Goal: Task Accomplishment & Management: Manage account settings

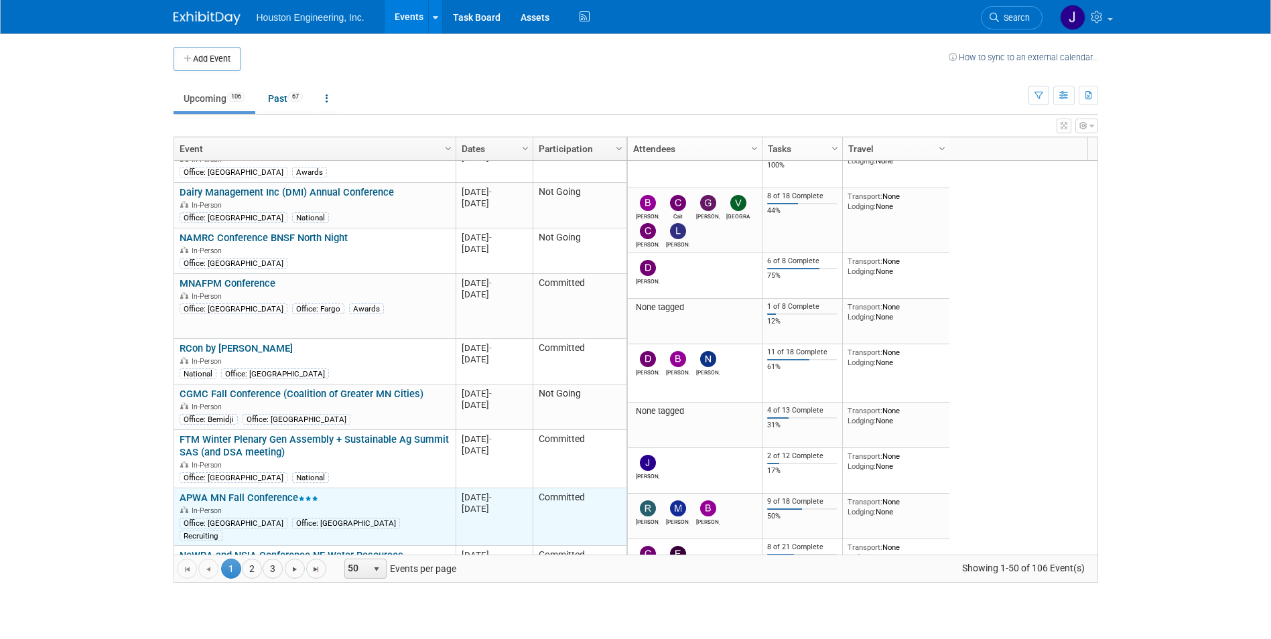
scroll to position [1045, 0]
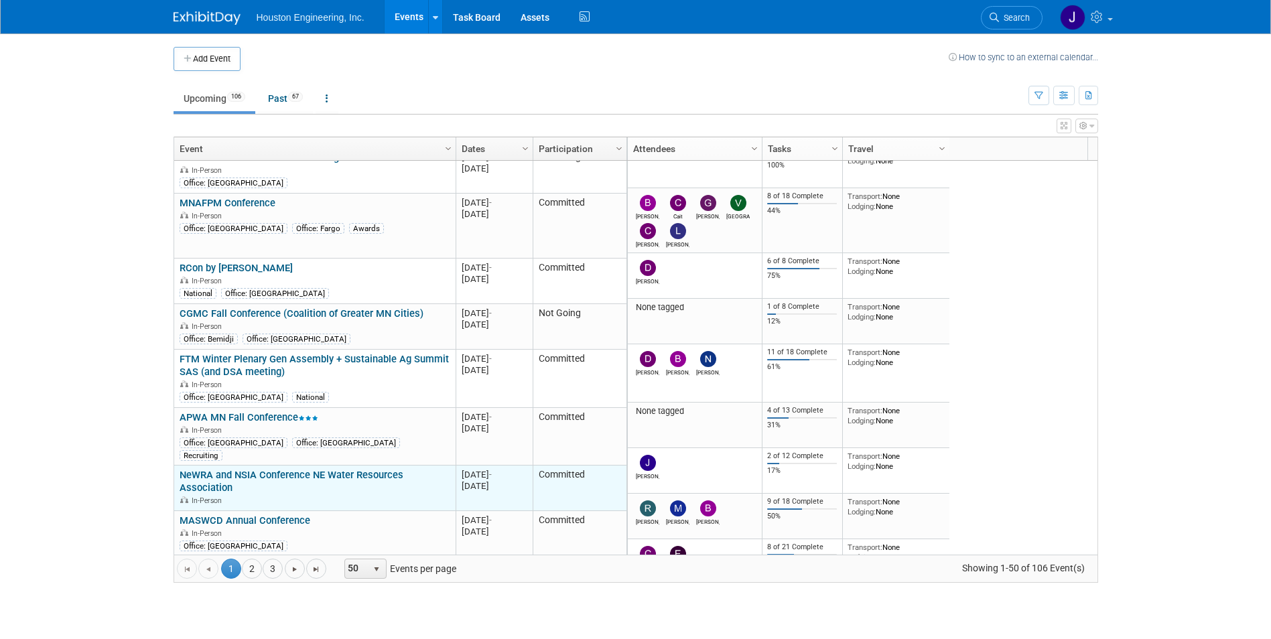
click at [371, 469] on link "NeWRA and NSIA Conference NE Water Resources Association" at bounding box center [292, 481] width 224 height 25
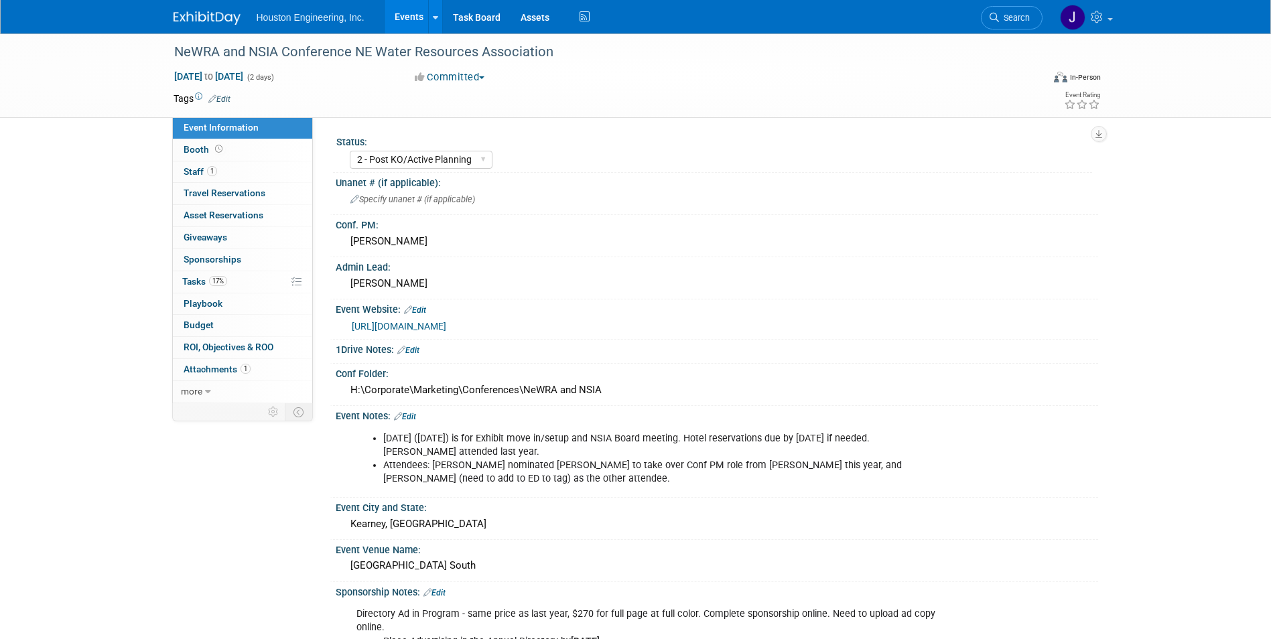
select select "2 - Post KO/Active Planning"
select select "Pending"
select select "Water Resources"
click at [200, 171] on span "Staff 1" at bounding box center [200, 171] width 33 height 11
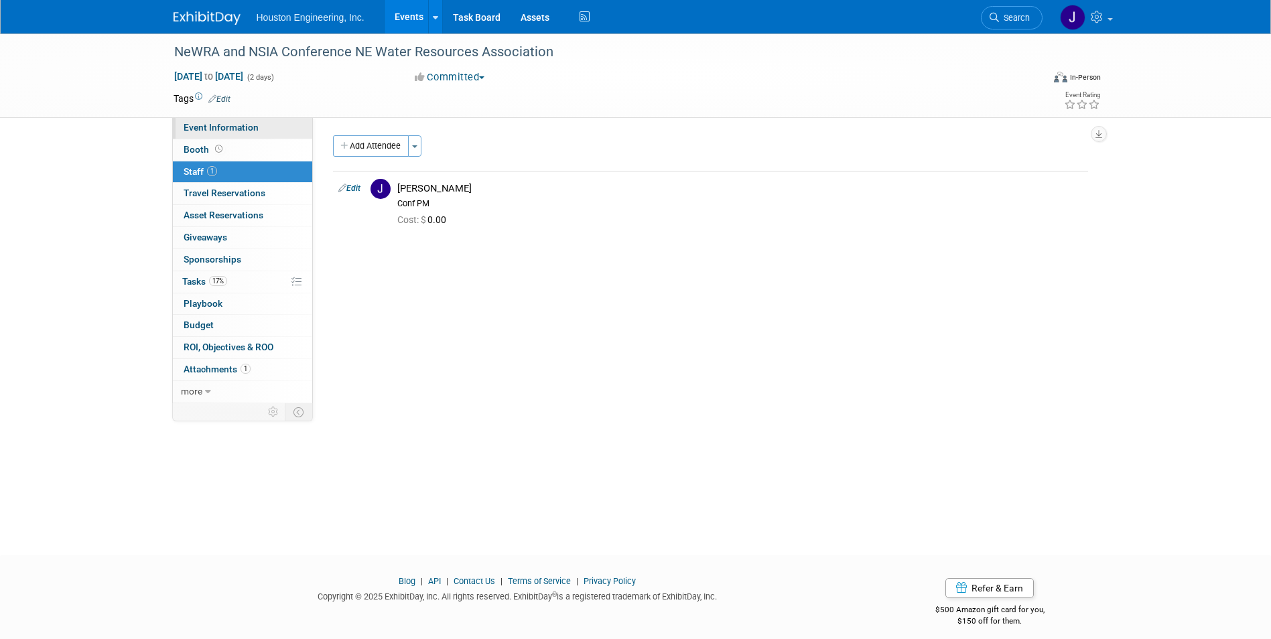
click at [234, 125] on span "Event Information" at bounding box center [221, 127] width 75 height 11
select select "2 - Post KO/Active Planning"
select select "Pending"
select select "Water Resources"
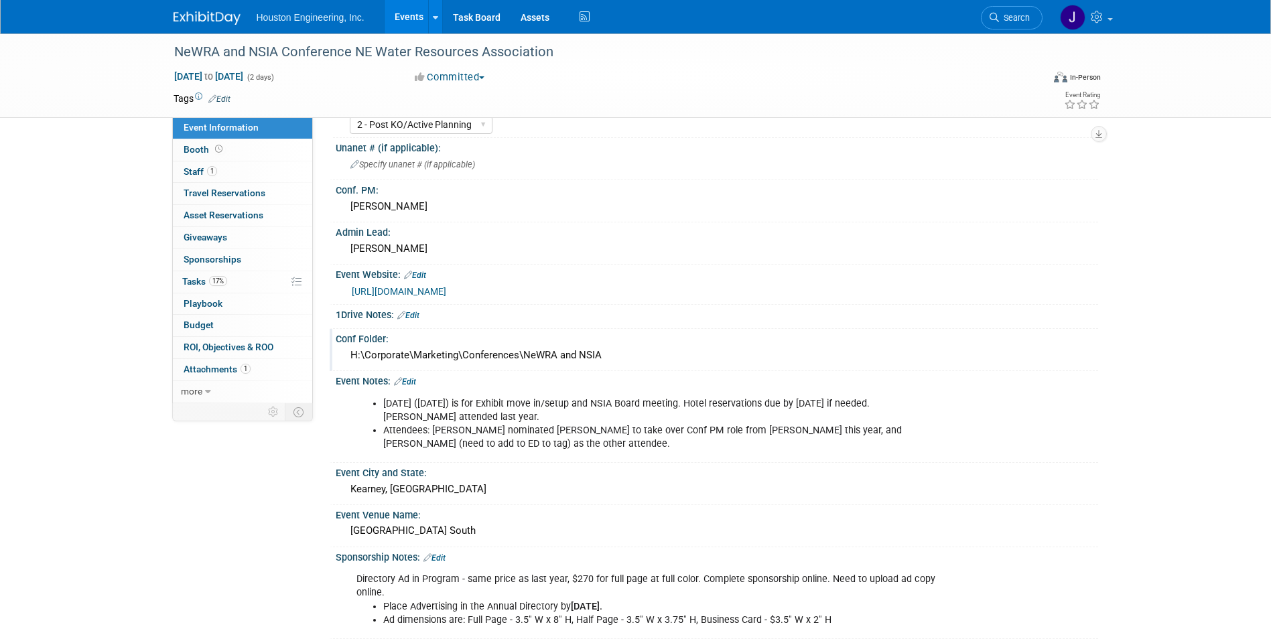
scroll to position [67, 0]
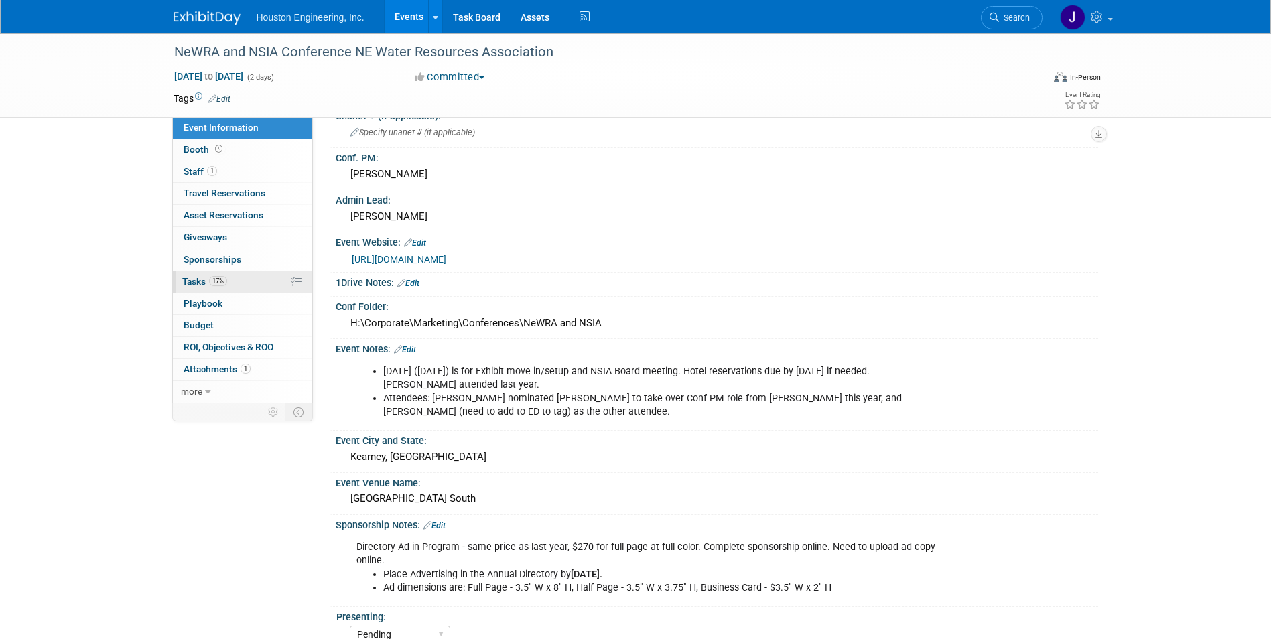
drag, startPoint x: 51, startPoint y: 318, endPoint x: 182, endPoint y: 276, distance: 137.1
click at [53, 316] on div "NeWRA and NSIA Conference NE Water Resources Association Nov 24, 2025 to Nov 25…" at bounding box center [635, 400] width 1271 height 866
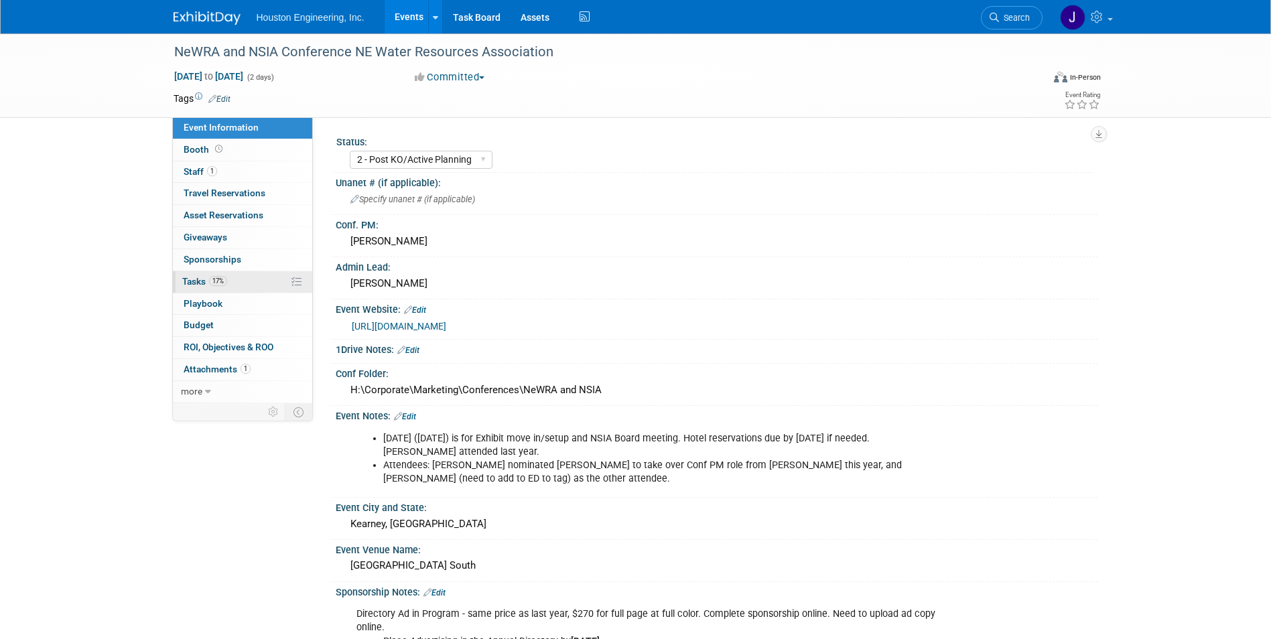
drag, startPoint x: 196, startPoint y: 284, endPoint x: 212, endPoint y: 283, distance: 16.1
click at [197, 283] on span "Tasks 17%" at bounding box center [204, 281] width 45 height 11
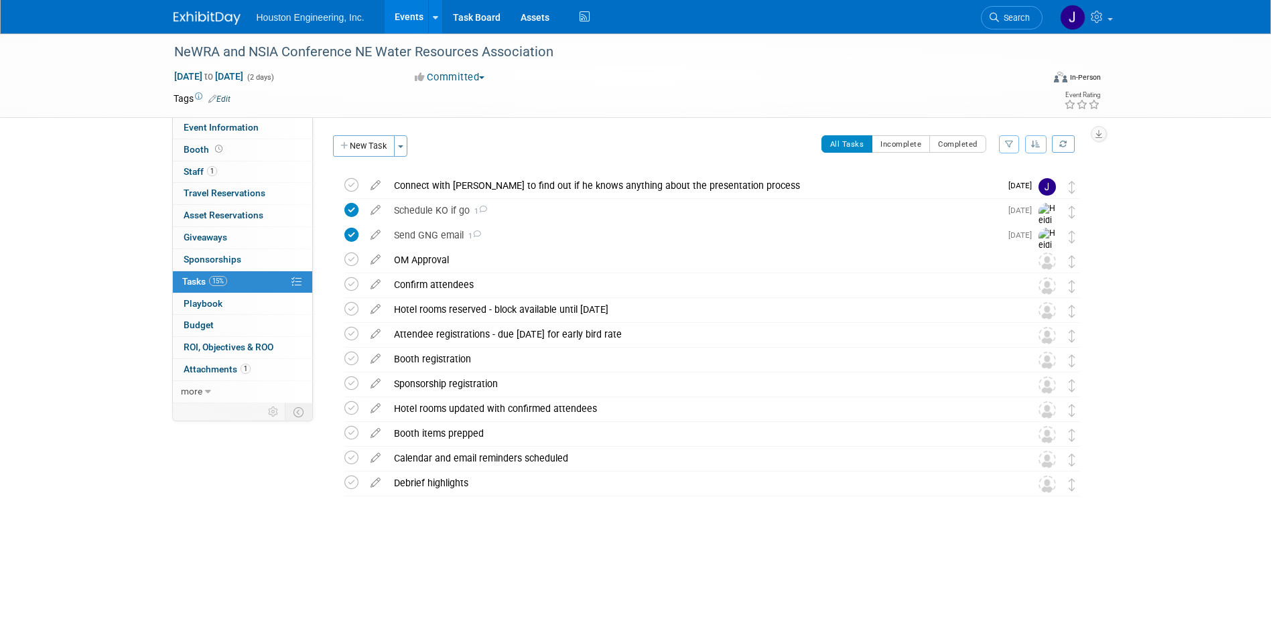
click at [171, 470] on div "Event Information Event Info Booth Booth 1 Staff 1 Staff 0 Travel Reservations …" at bounding box center [635, 292] width 945 height 518
drag, startPoint x: 80, startPoint y: 465, endPoint x: 183, endPoint y: 417, distance: 113.9
click at [80, 464] on div "NeWRA and NSIA Conference NE Water Resources Association Nov 24, 2025 to Nov 25…" at bounding box center [635, 305] width 1271 height 545
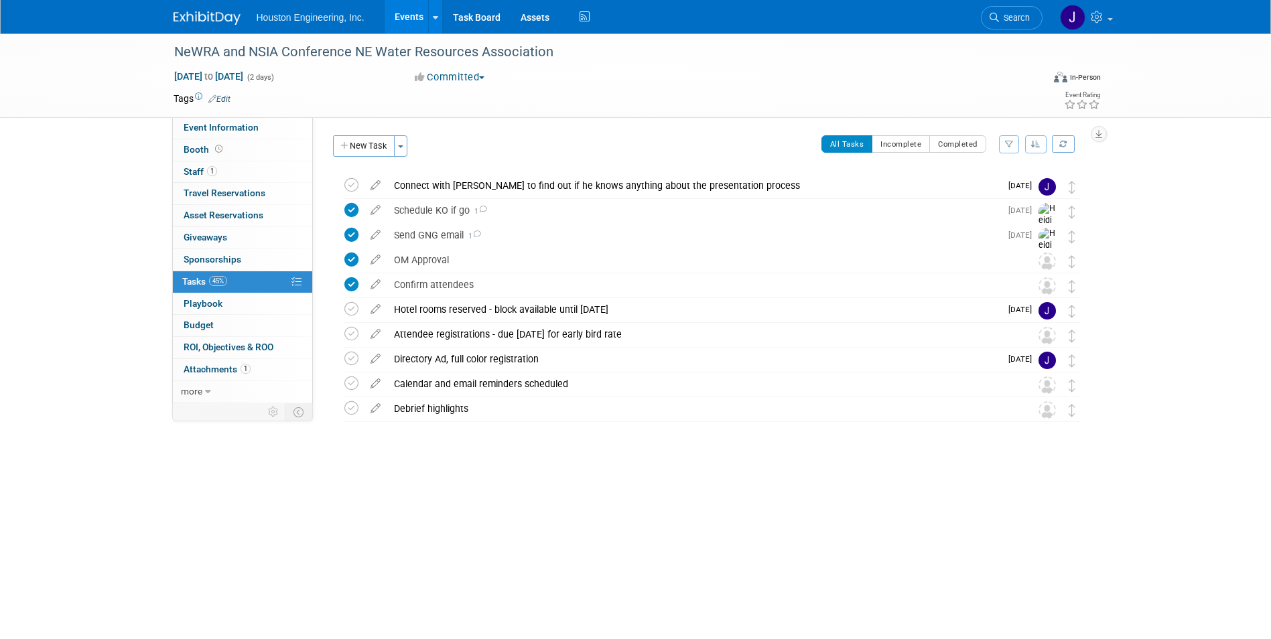
click at [81, 181] on div "NeWRA and NSIA Conference NE Water Resources Association Nov 24, 2025 to Nov 25…" at bounding box center [635, 282] width 1271 height 498
click at [25, 145] on div "NeWRA and NSIA Conference NE Water Resources Association Nov 24, 2025 to Nov 25…" at bounding box center [635, 282] width 1271 height 498
click at [472, 336] on div "Attendee registrations - due Nov 1 for early bird rate" at bounding box center [693, 334] width 613 height 23
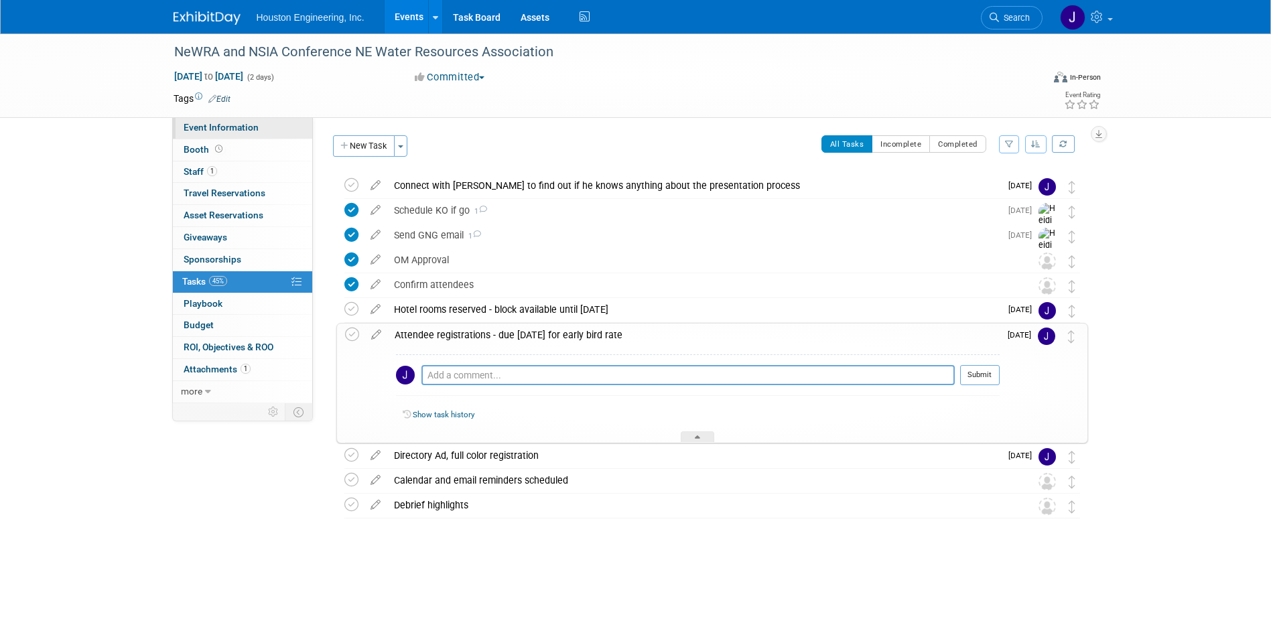
click at [215, 123] on span "Event Information" at bounding box center [221, 127] width 75 height 11
select select "2 - Post KO/Active Planning"
select select "Pending"
select select "Water Resources"
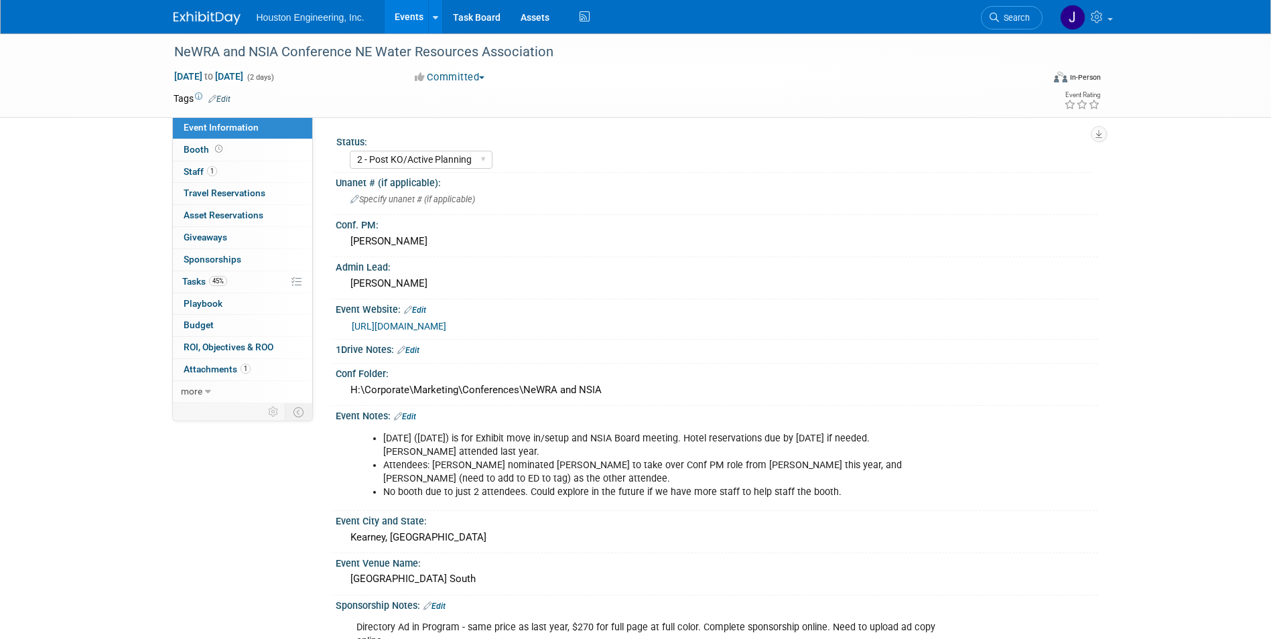
drag, startPoint x: 568, startPoint y: 326, endPoint x: 346, endPoint y: 334, distance: 222.5
click at [346, 334] on div "[URL][DOMAIN_NAME]" at bounding box center [717, 325] width 742 height 19
copy link "[URL][DOMAIN_NAME]"
click at [699, 263] on div "Admin Lead:" at bounding box center [717, 265] width 762 height 17
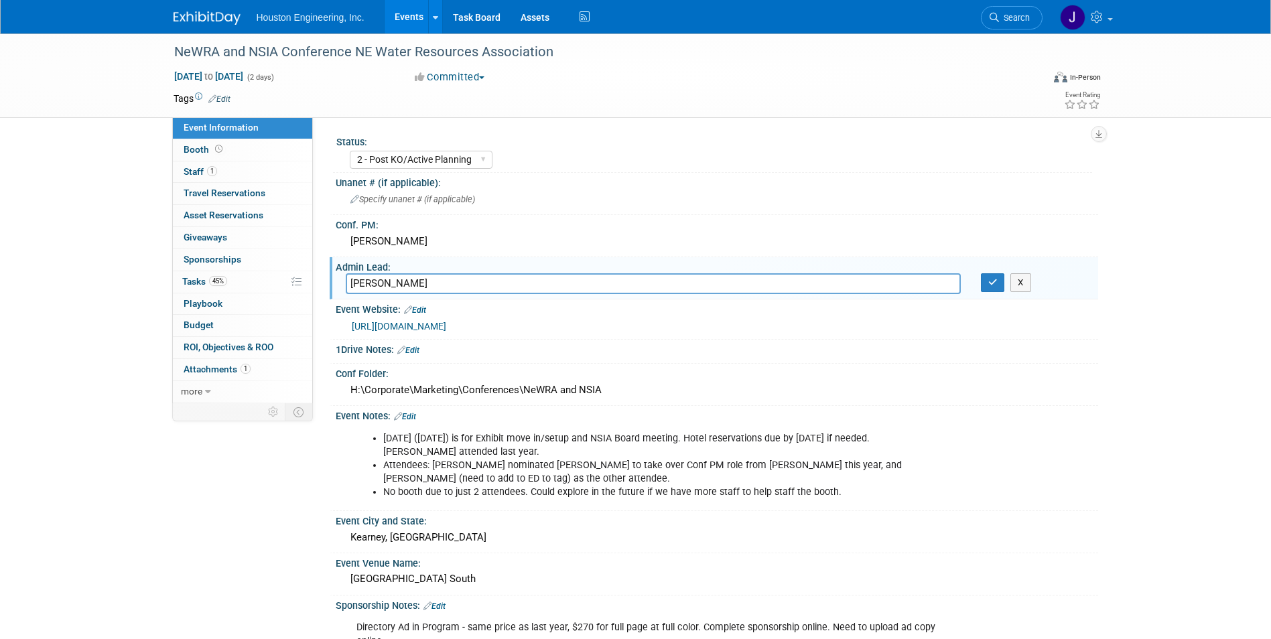
click at [734, 343] on div "1Drive Notes: Edit" at bounding box center [717, 348] width 762 height 17
click at [446, 326] on link "[URL][DOMAIN_NAME]" at bounding box center [399, 326] width 94 height 11
click at [1034, 551] on div "Event City and State: Kearney, NE" at bounding box center [714, 532] width 768 height 42
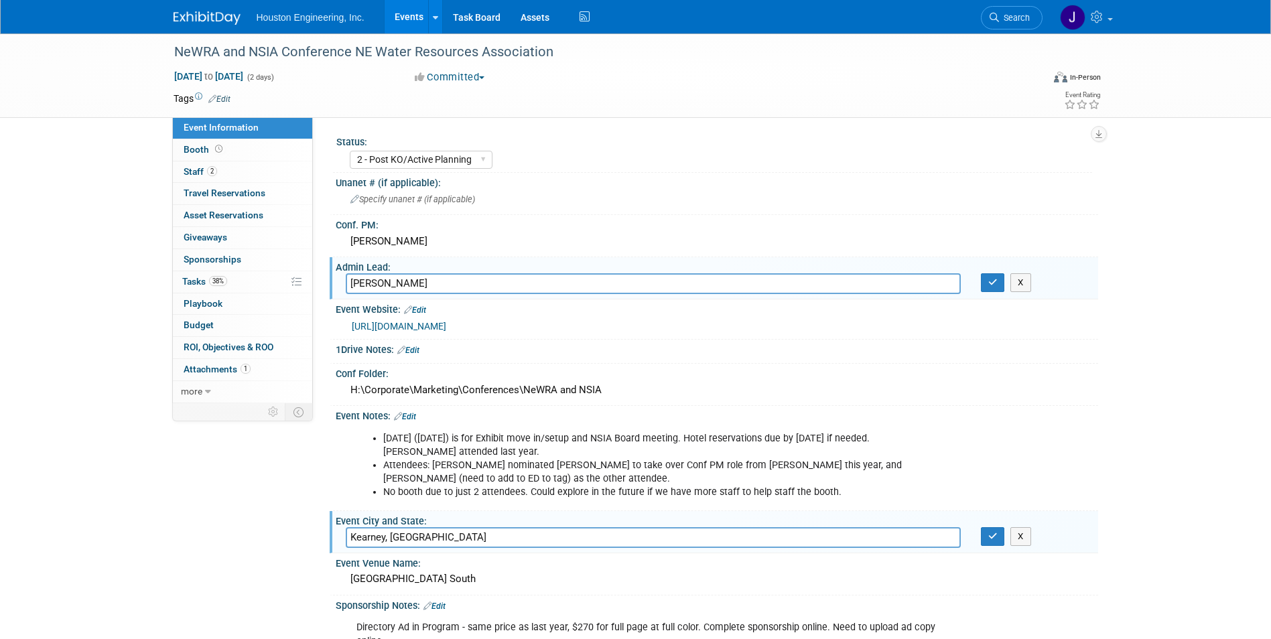
click at [1113, 487] on div "NeWRA and NSIA Conference NE Water Resources Association Nov 24, 2025 to Nov 25…" at bounding box center [635, 473] width 1271 height 880
click at [204, 125] on span "Event Information" at bounding box center [221, 127] width 75 height 11
select select "2 - Post KO/Active Planning"
select select "No"
select select "Water Resources"
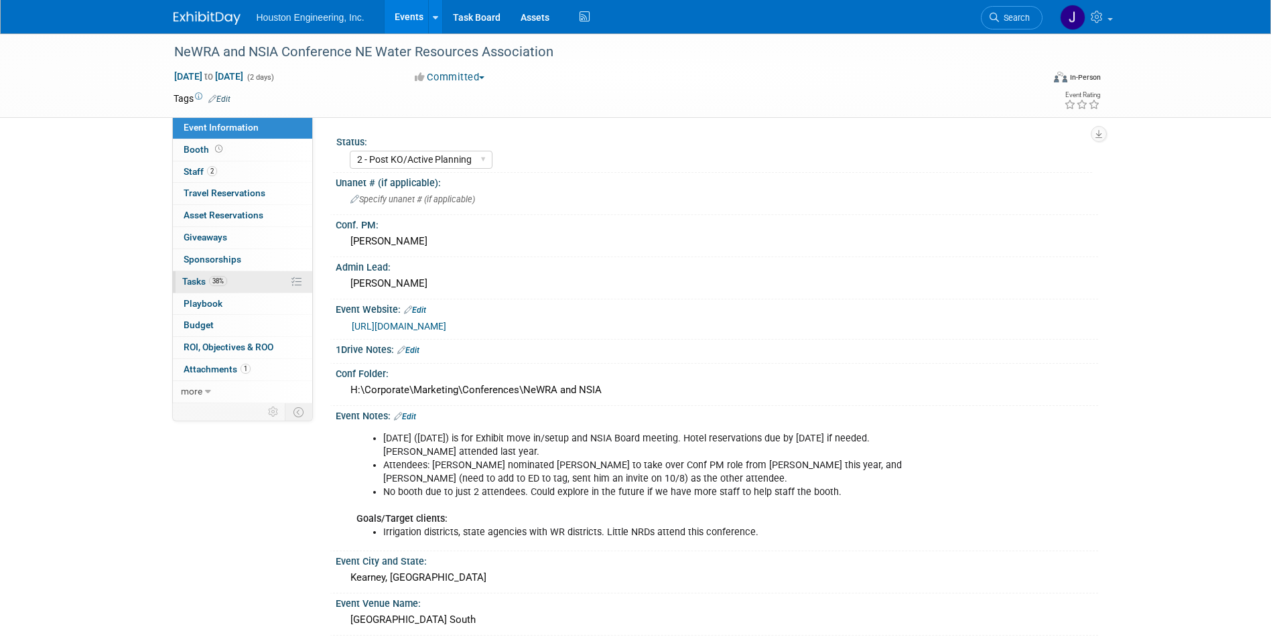
click at [196, 280] on span "Tasks 38%" at bounding box center [204, 281] width 45 height 11
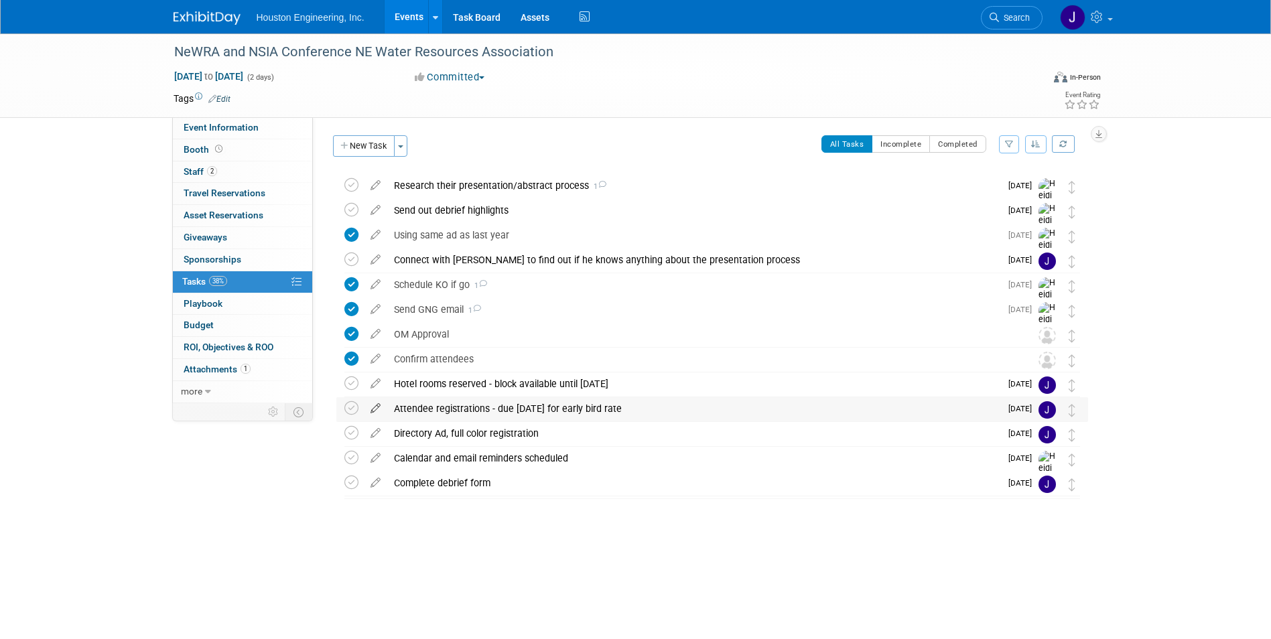
drag, startPoint x: 349, startPoint y: 406, endPoint x: 366, endPoint y: 413, distance: 18.0
click at [350, 406] on icon at bounding box center [351, 408] width 14 height 14
click at [371, 434] on icon at bounding box center [375, 430] width 23 height 17
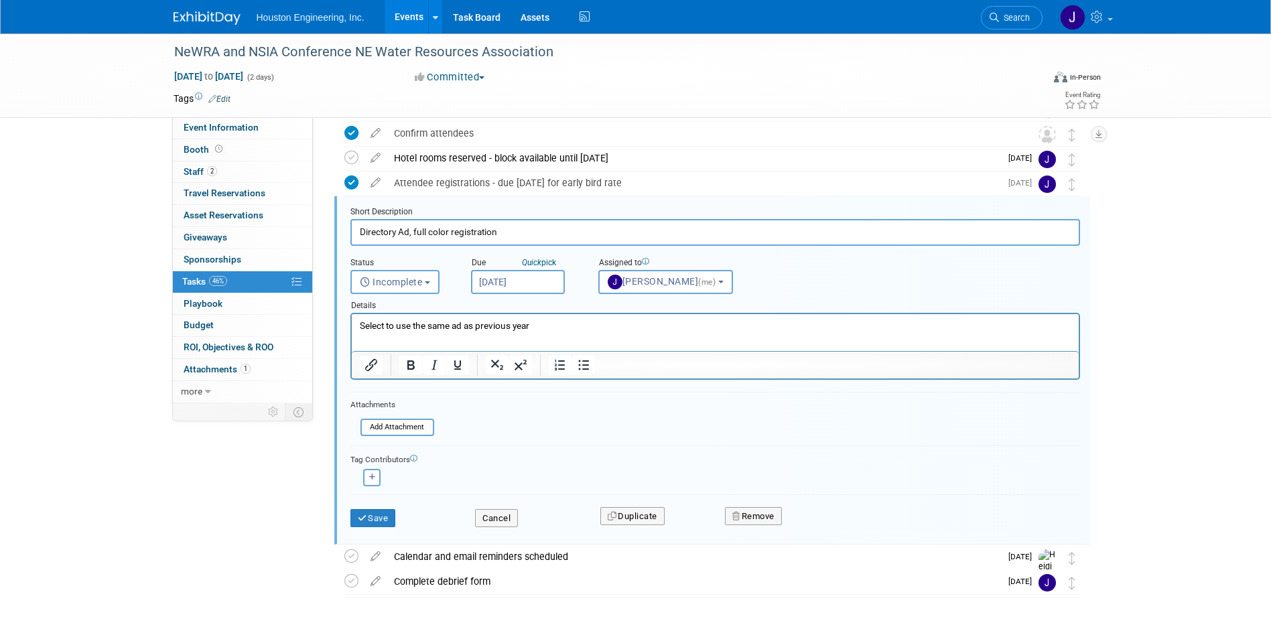
drag, startPoint x: 547, startPoint y: 331, endPoint x: 559, endPoint y: 326, distance: 12.9
click at [548, 331] on p "Select to use the same ad as previous year" at bounding box center [714, 326] width 711 height 13
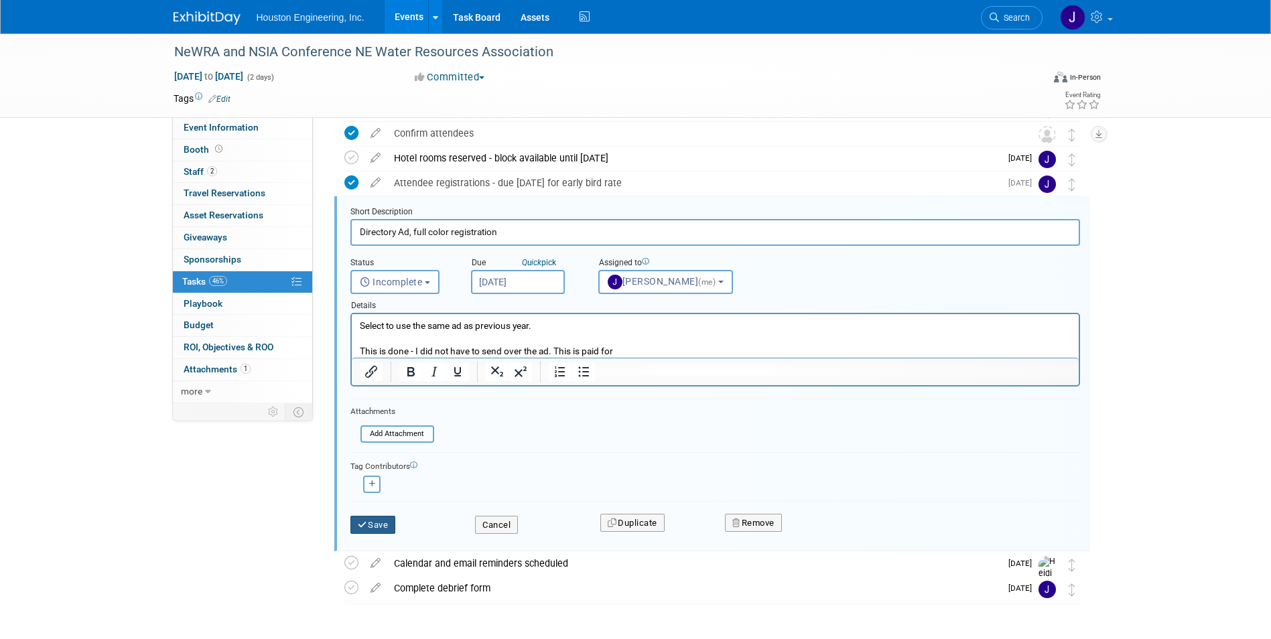
click at [377, 520] on button "Save" at bounding box center [373, 525] width 46 height 19
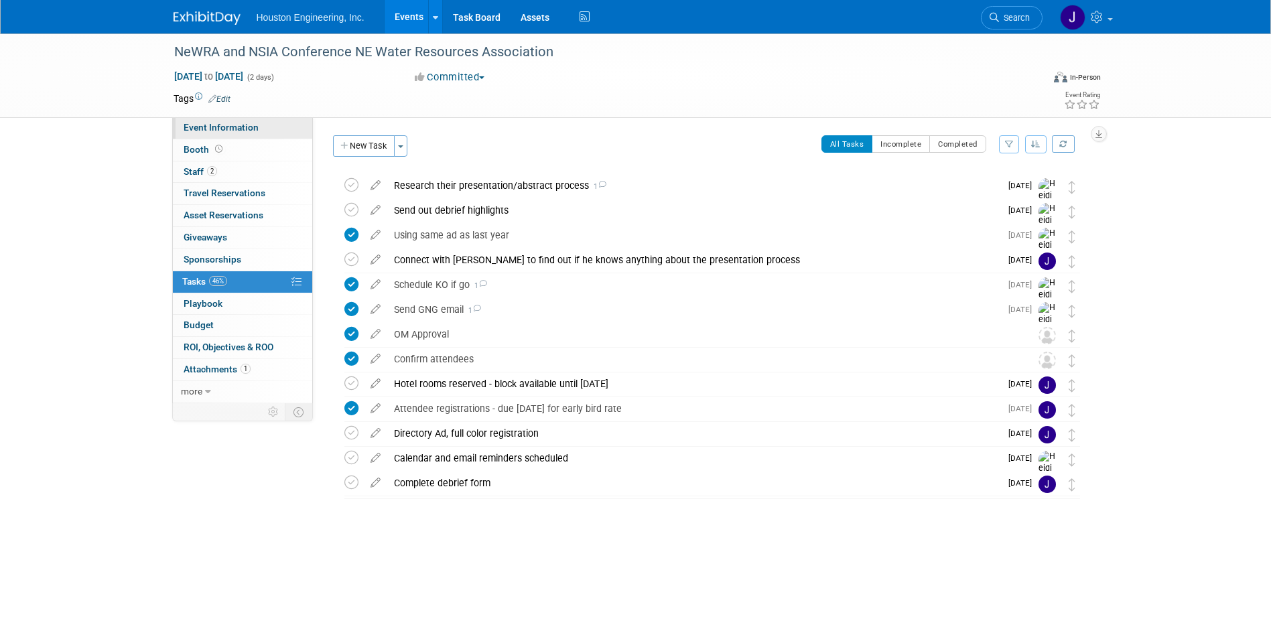
click at [228, 127] on span "Event Information" at bounding box center [221, 127] width 75 height 11
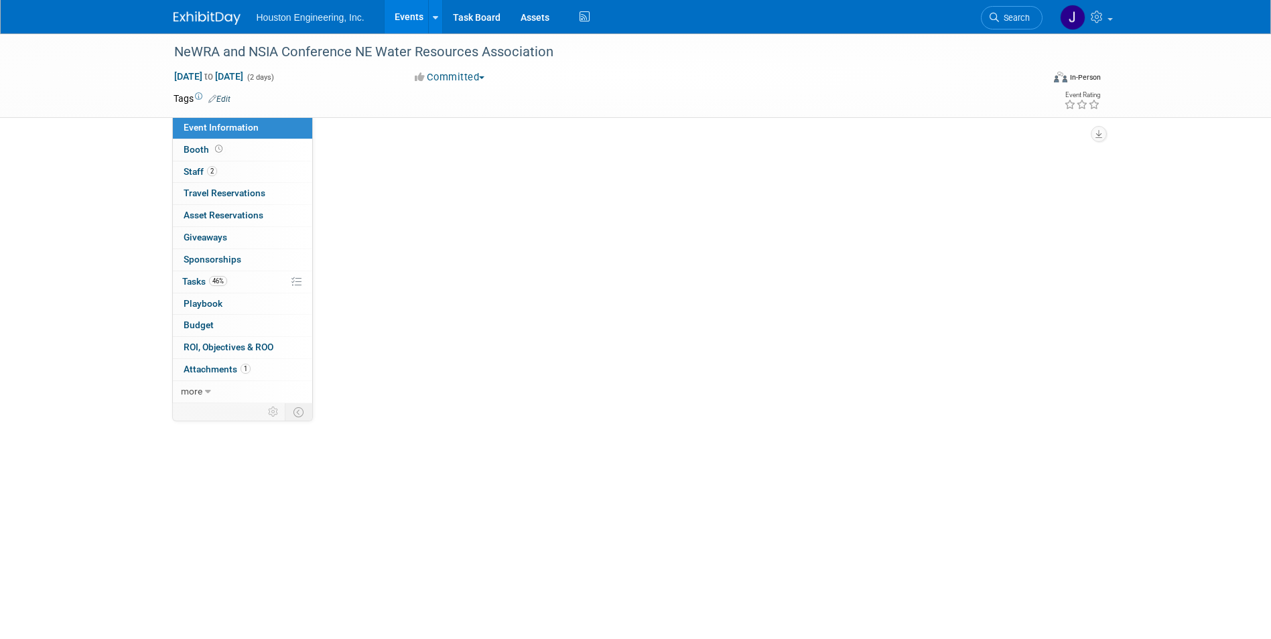
select select "2 - Post KO/Active Planning"
select select "No"
select select "Water Resources"
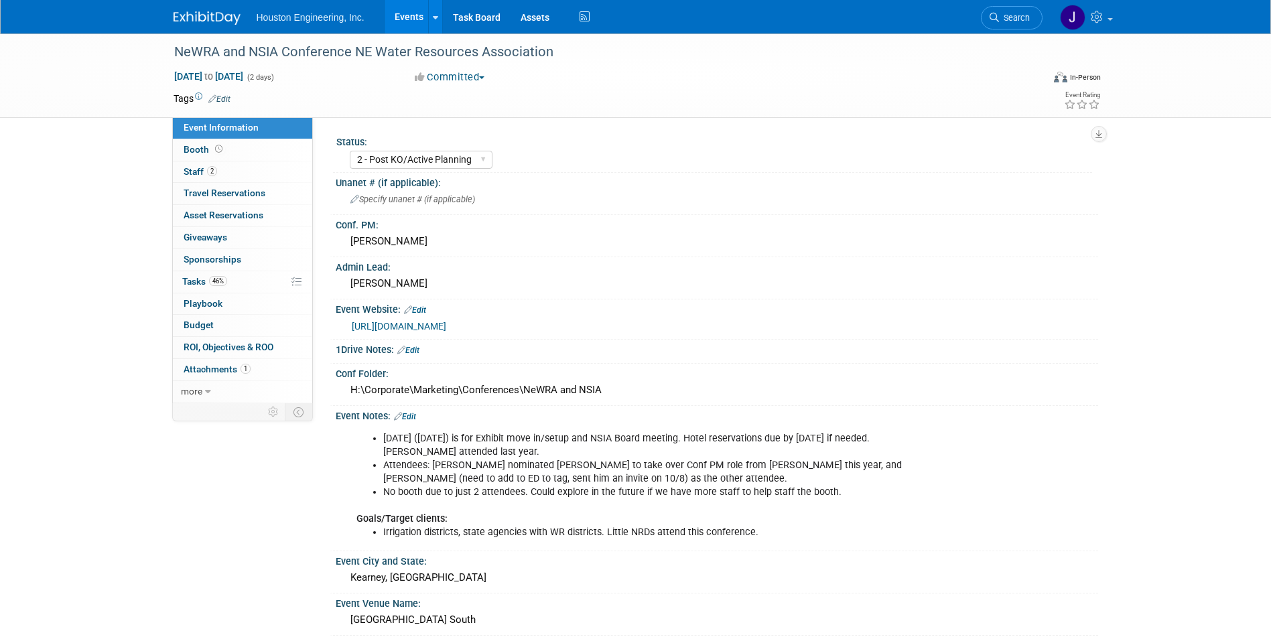
drag, startPoint x: 575, startPoint y: 324, endPoint x: 344, endPoint y: 329, distance: 230.5
click at [344, 329] on div "[URL][DOMAIN_NAME]" at bounding box center [717, 326] width 762 height 20
copy link "[URL][DOMAIN_NAME]"
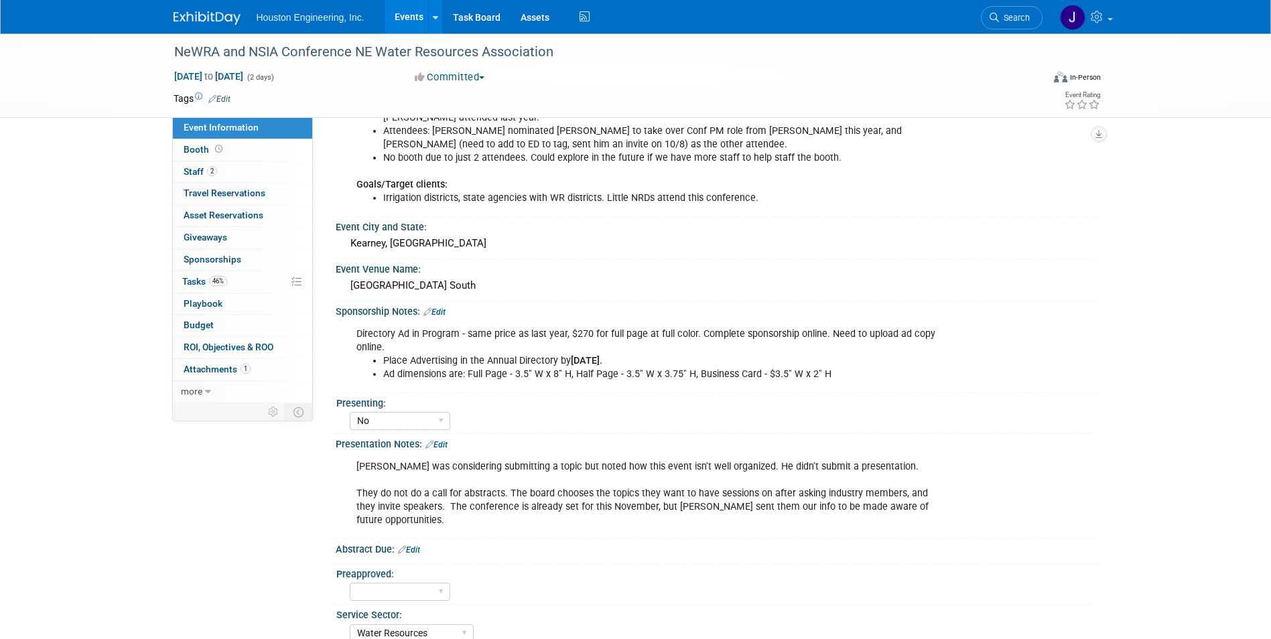
scroll to position [335, 0]
drag, startPoint x: 148, startPoint y: 436, endPoint x: 194, endPoint y: 414, distance: 51.2
click at [149, 435] on div "NeWRA and NSIA Conference NE Water Resources Association Nov 24, 2025 to Nov 25…" at bounding box center [635, 186] width 1271 height 974
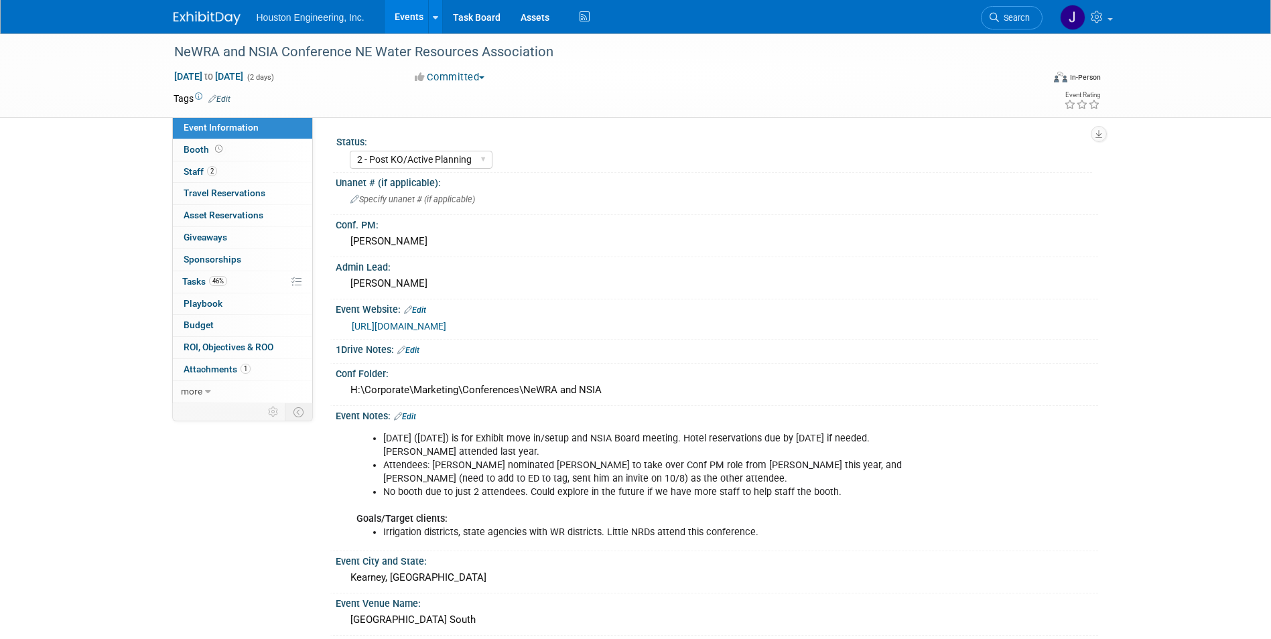
click at [446, 328] on link "[URL][DOMAIN_NAME]" at bounding box center [399, 326] width 94 height 11
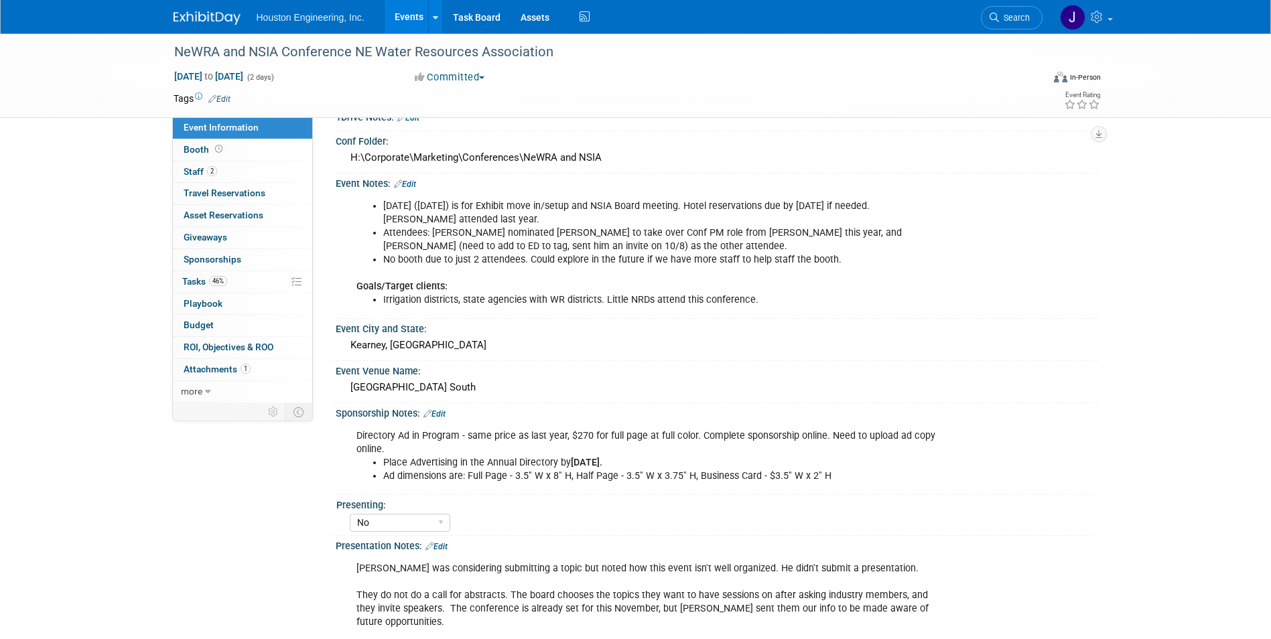
scroll to position [268, 0]
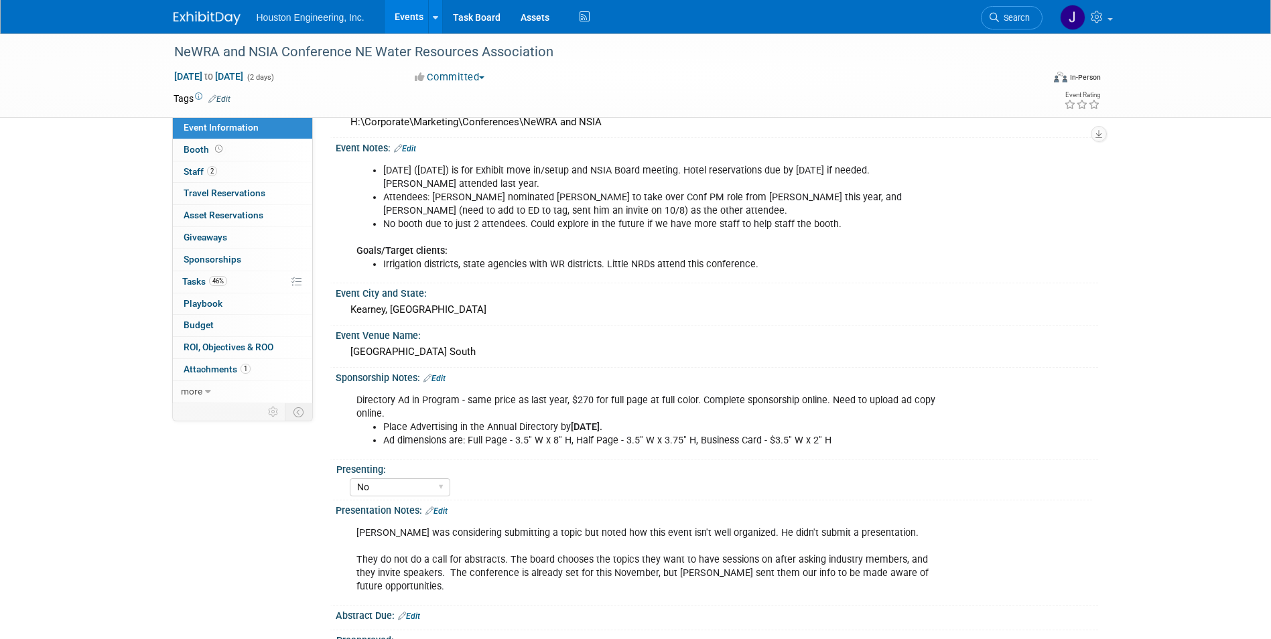
click at [223, 130] on span "Event Information" at bounding box center [221, 127] width 75 height 11
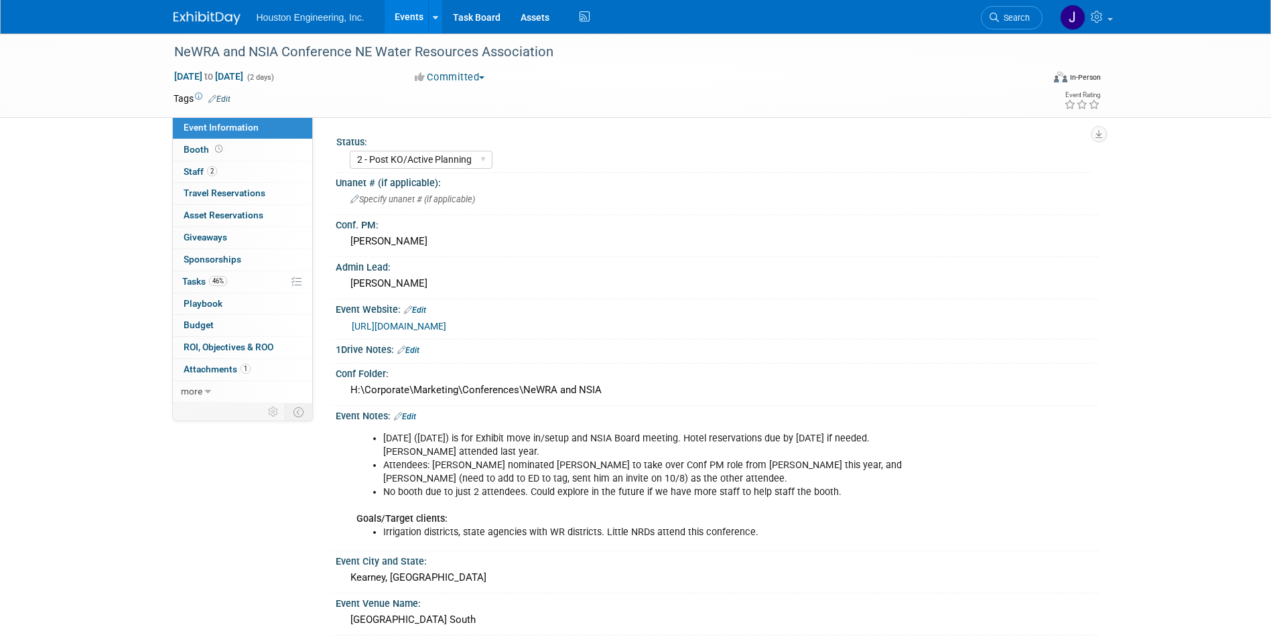
select select "2 - Post KO/Active Planning"
select select "No"
select select "Water Resources"
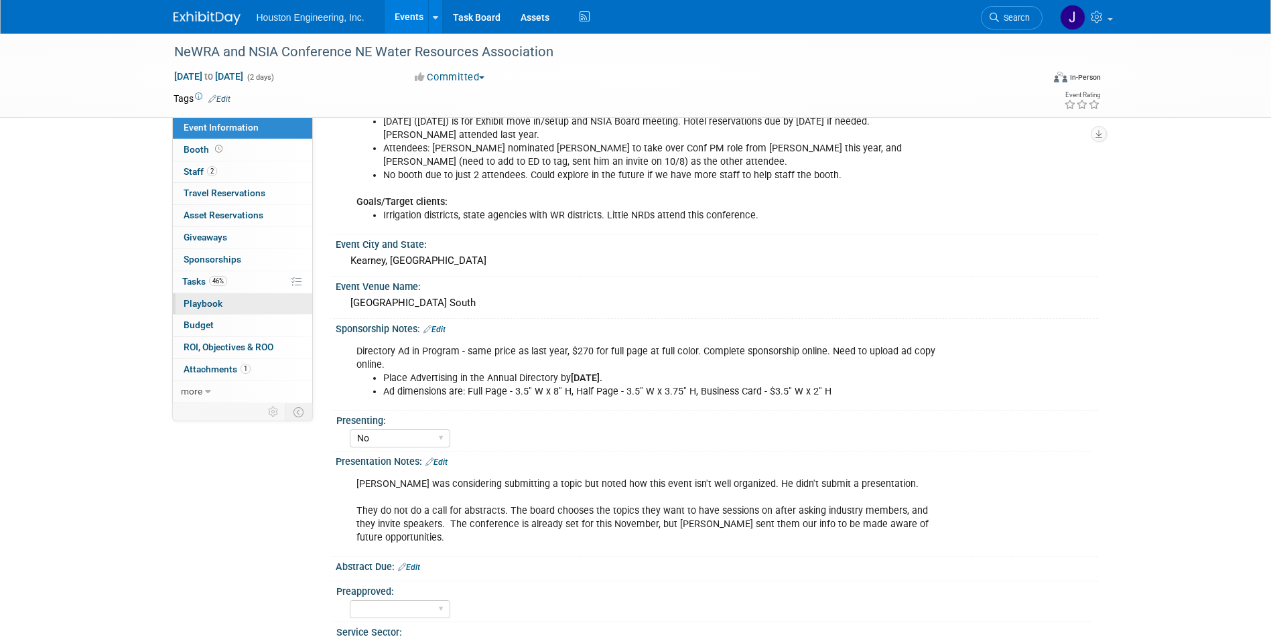
scroll to position [288, 0]
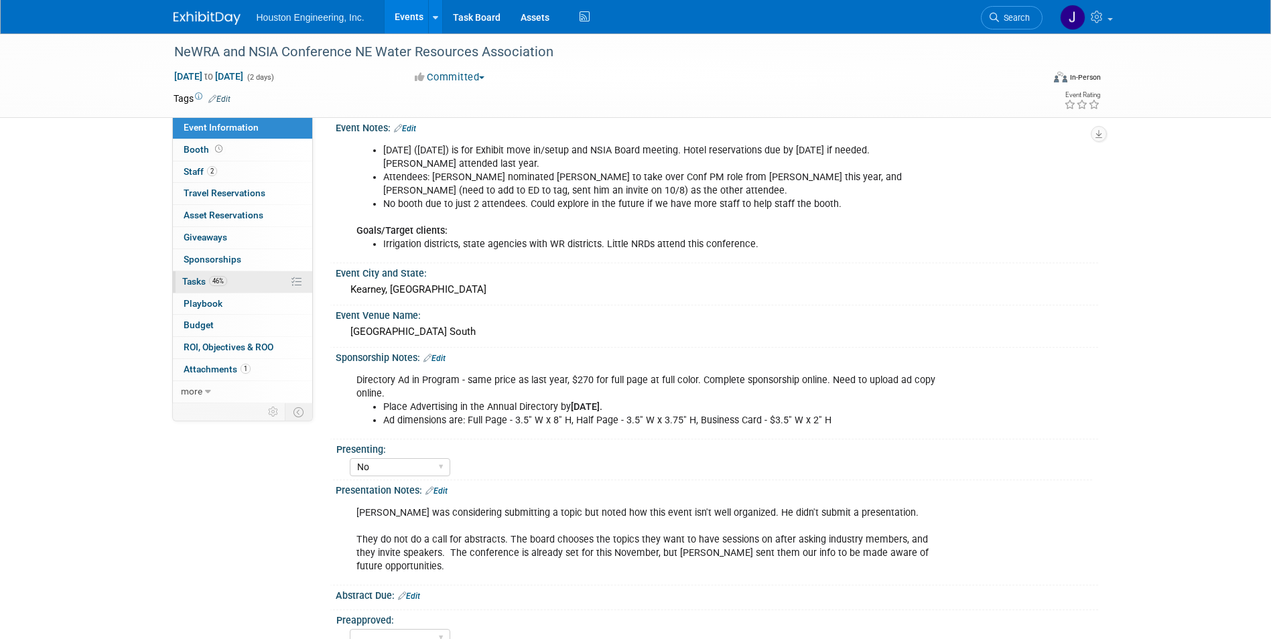
click at [204, 279] on span "Tasks 46%" at bounding box center [204, 281] width 45 height 11
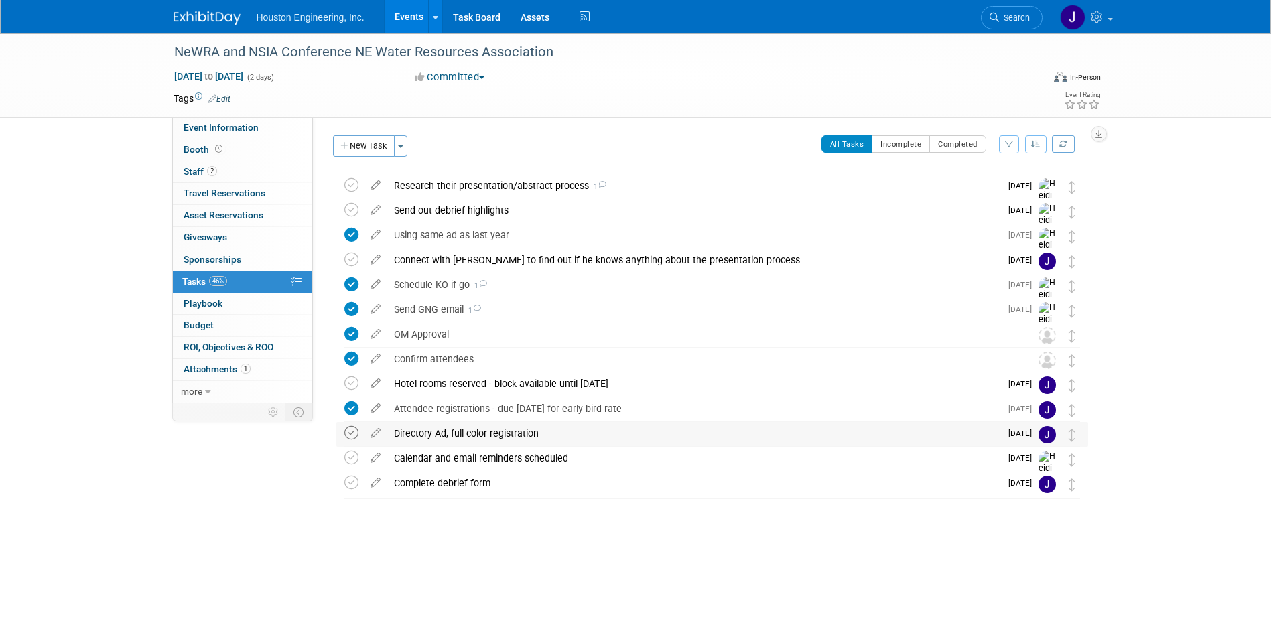
click at [350, 434] on icon at bounding box center [351, 433] width 14 height 14
click at [347, 461] on icon at bounding box center [351, 458] width 14 height 14
click at [353, 385] on icon at bounding box center [351, 383] width 14 height 14
